Goal: Communication & Community: Answer question/provide support

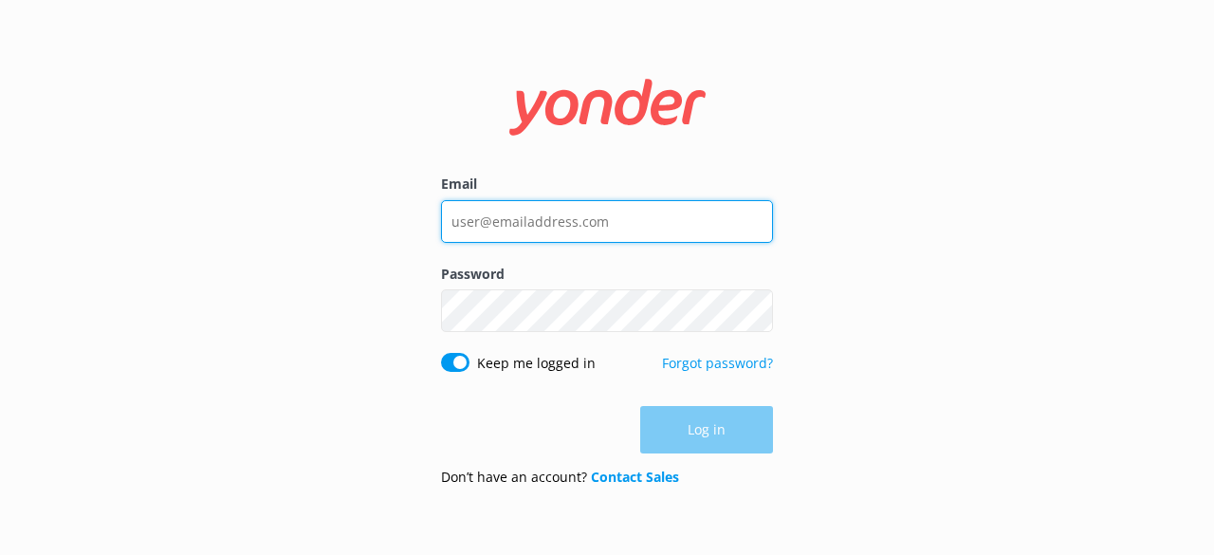
type input "[EMAIL_ADDRESS][DOMAIN_NAME]"
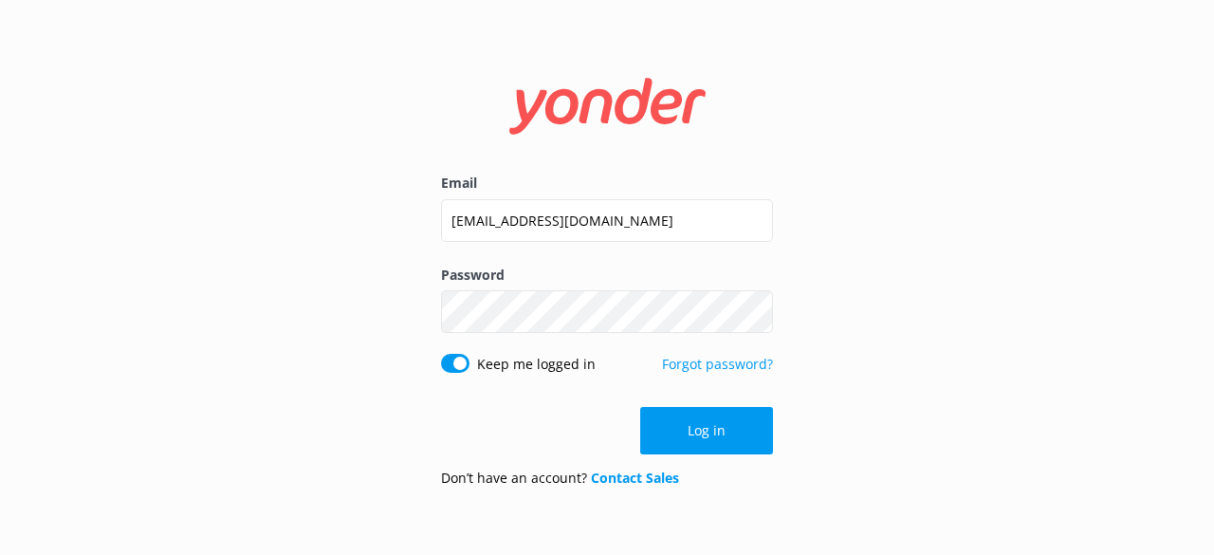
click at [871, 429] on div "Email [EMAIL_ADDRESS][DOMAIN_NAME] Password Show password Keep me logged in For…" at bounding box center [607, 277] width 1214 height 555
click at [729, 411] on button "Log in" at bounding box center [706, 430] width 133 height 47
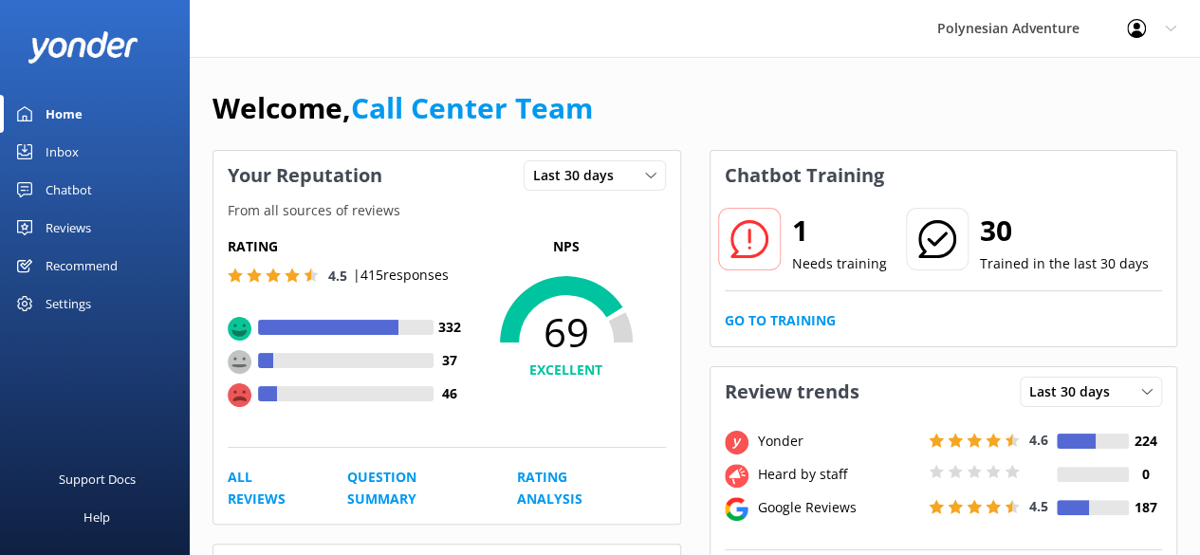
click at [82, 149] on link "Inbox" at bounding box center [95, 152] width 190 height 38
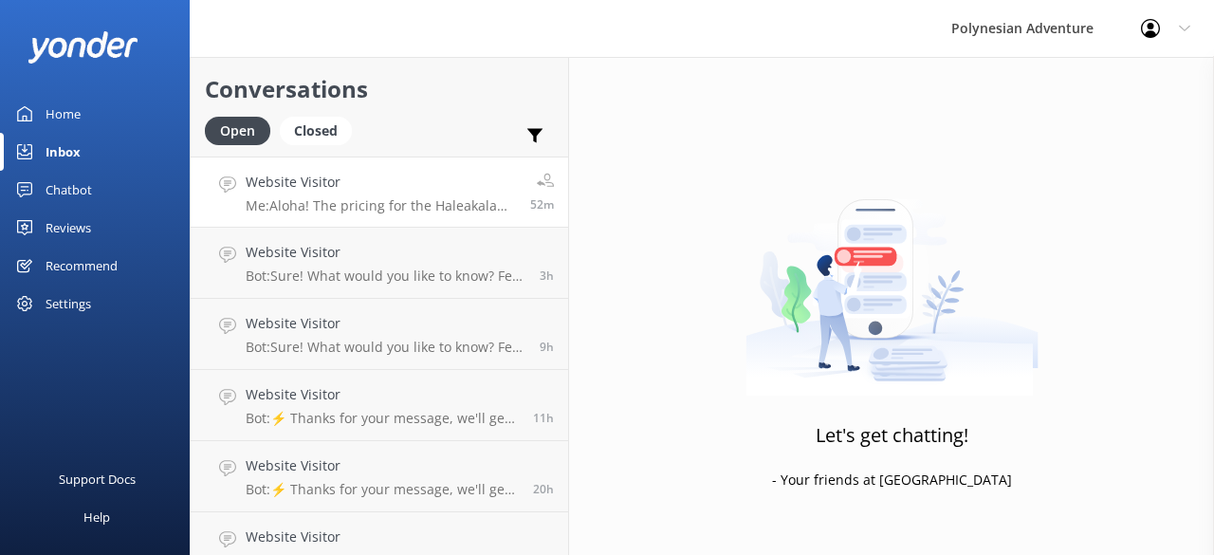
click at [367, 215] on link "Website Visitor Me: Aloha! The pricing for the Haleakala Sunset tour is $226.00…" at bounding box center [380, 192] width 378 height 71
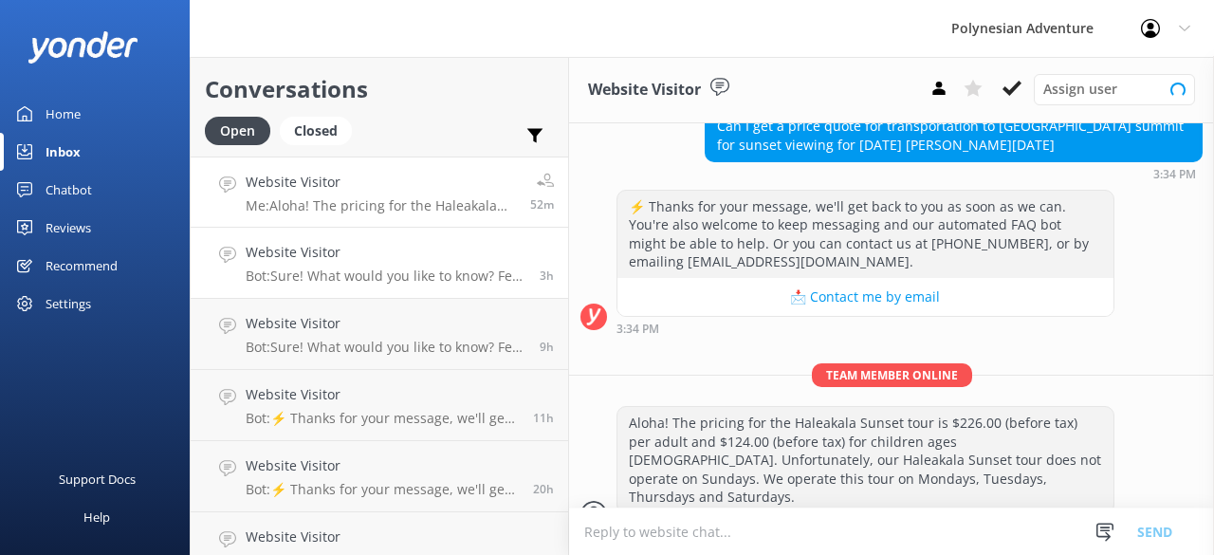
scroll to position [477, 0]
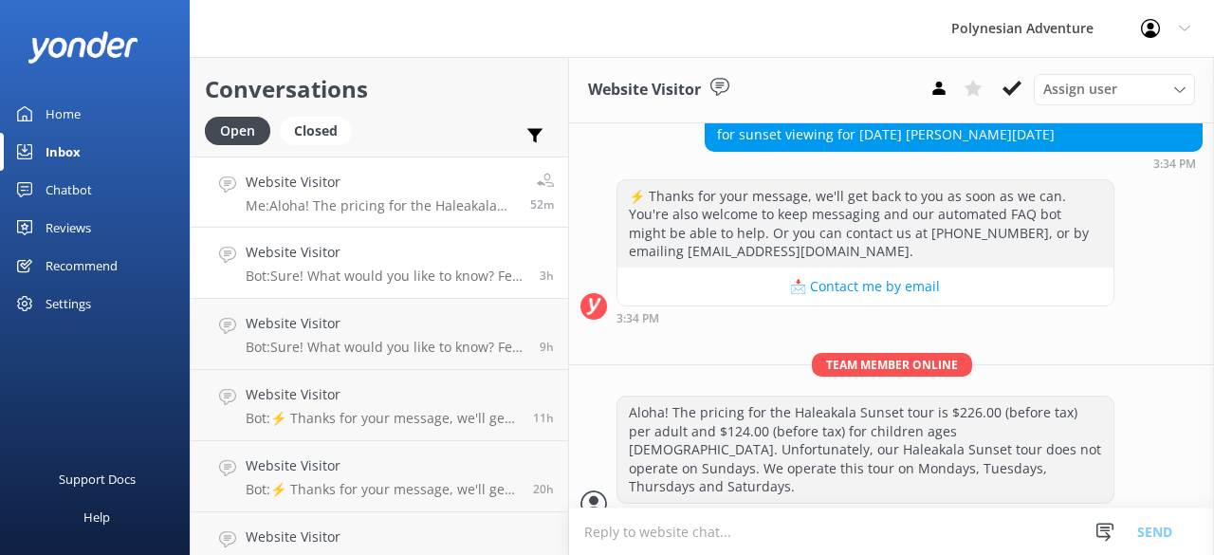
click at [372, 256] on h4 "Website Visitor" at bounding box center [386, 252] width 280 height 21
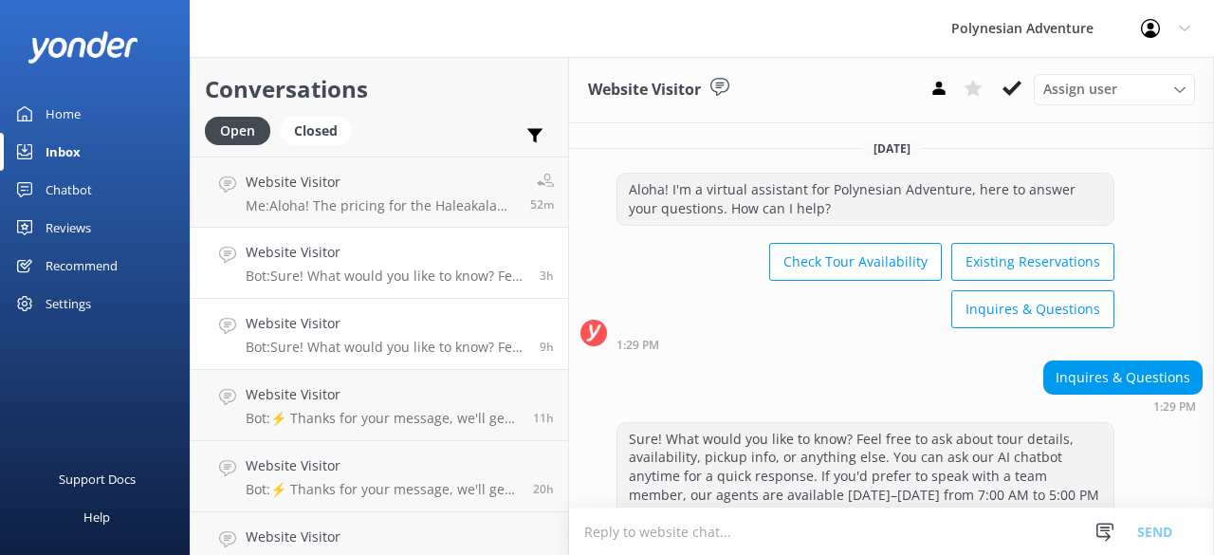
scroll to position [65, 0]
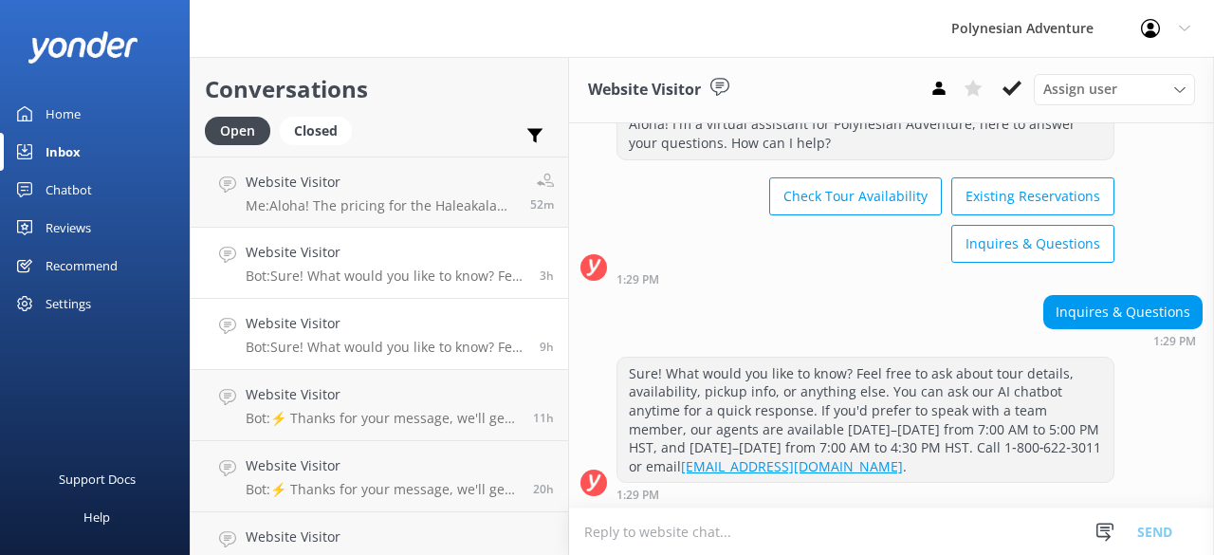
click at [364, 327] on h4 "Website Visitor" at bounding box center [386, 323] width 280 height 21
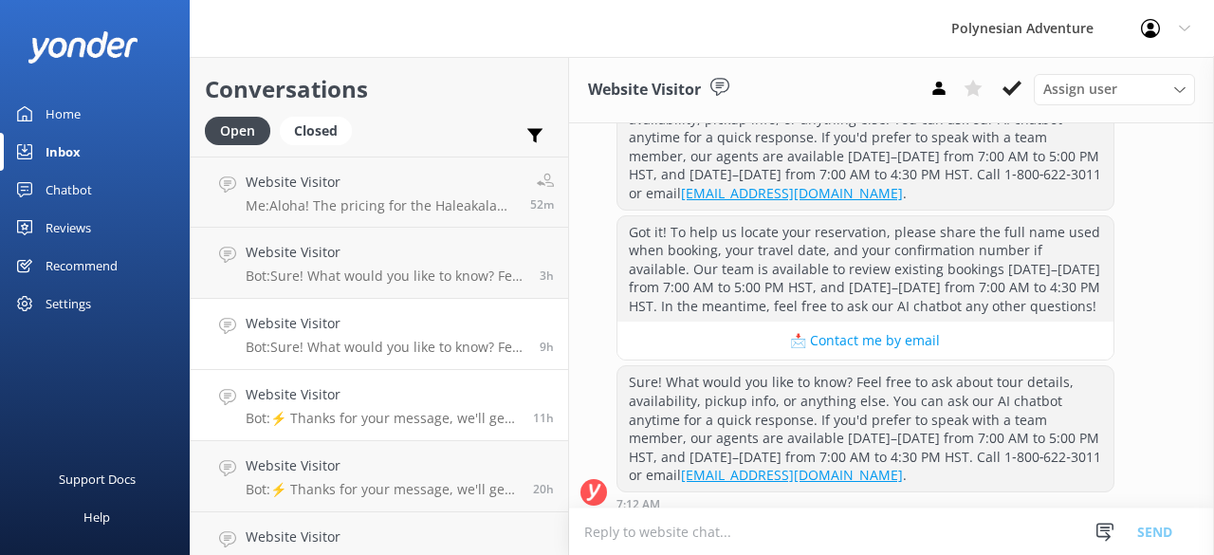
scroll to position [440, 0]
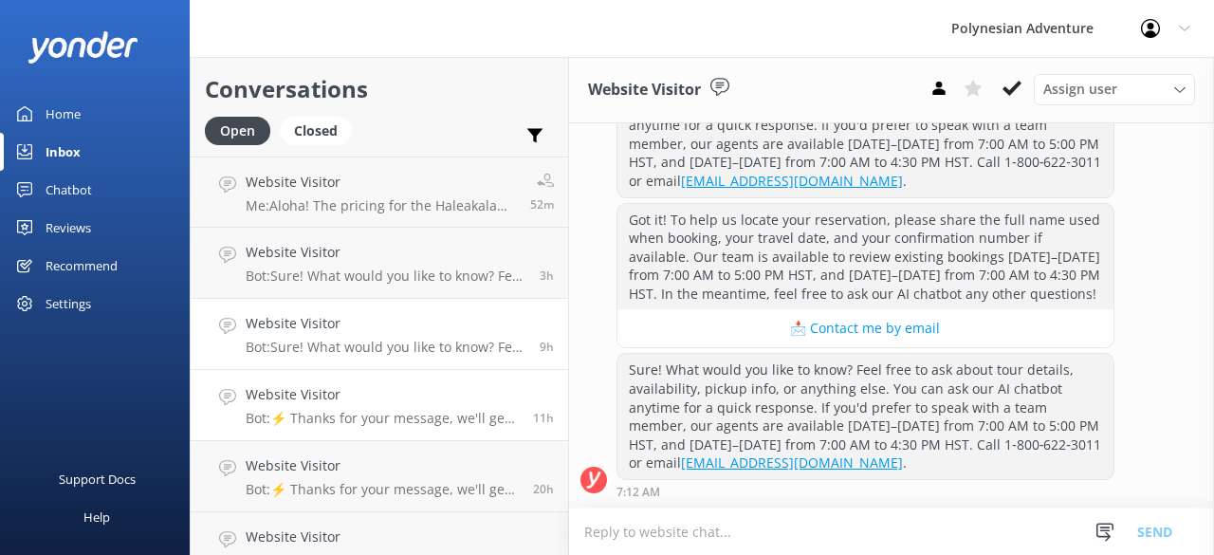
click at [364, 392] on h4 "Website Visitor" at bounding box center [382, 394] width 273 height 21
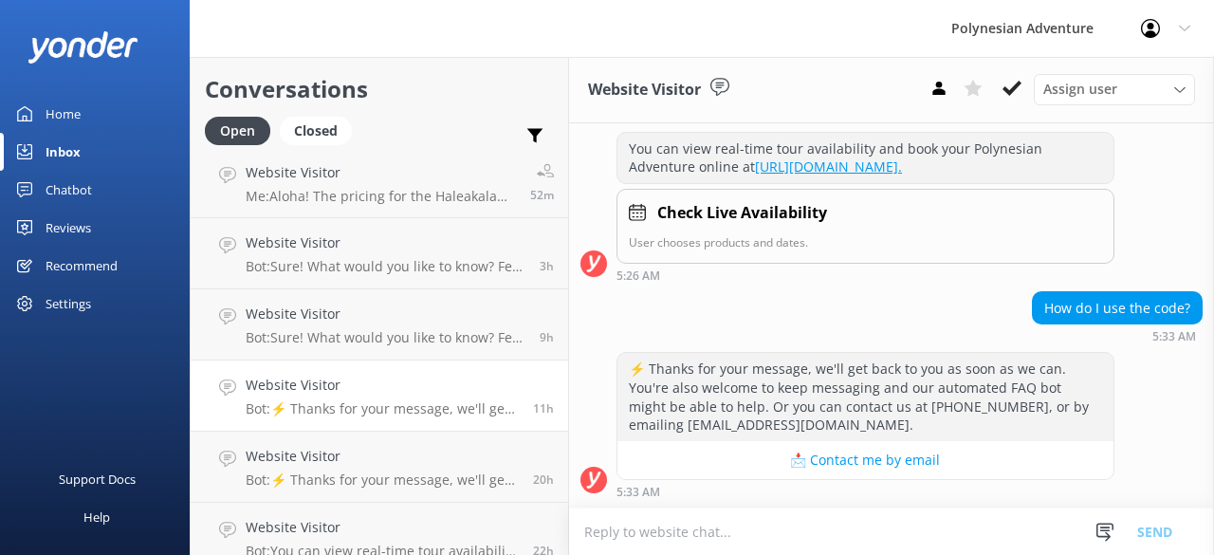
scroll to position [304, 0]
